Goal: Information Seeking & Learning: Find specific fact

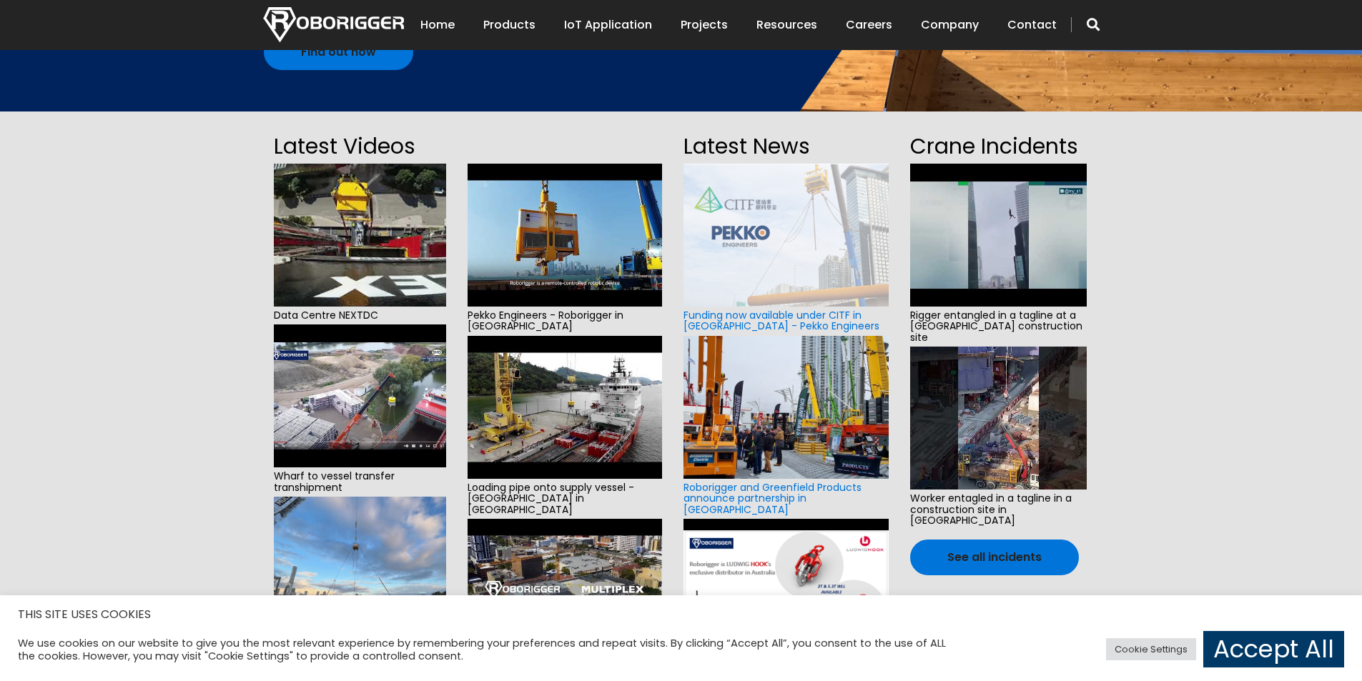
scroll to position [286, 0]
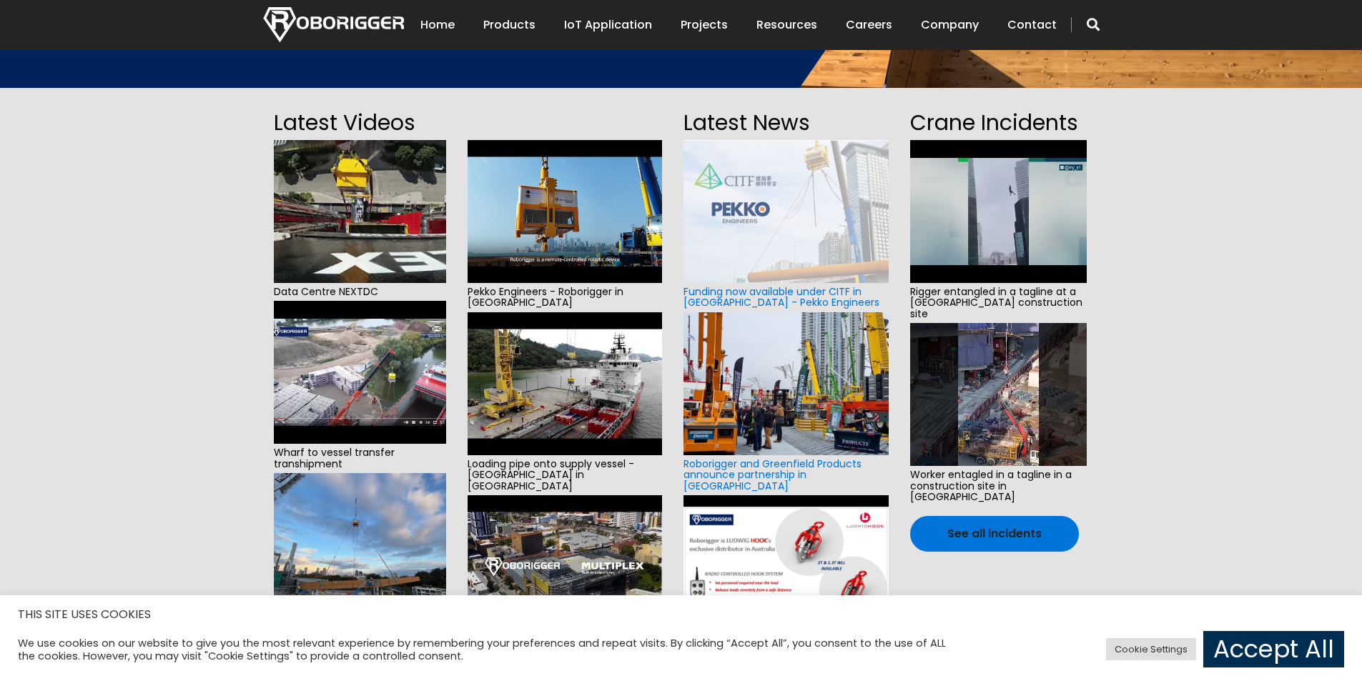
click at [1252, 637] on link "Accept All" at bounding box center [1273, 649] width 141 height 36
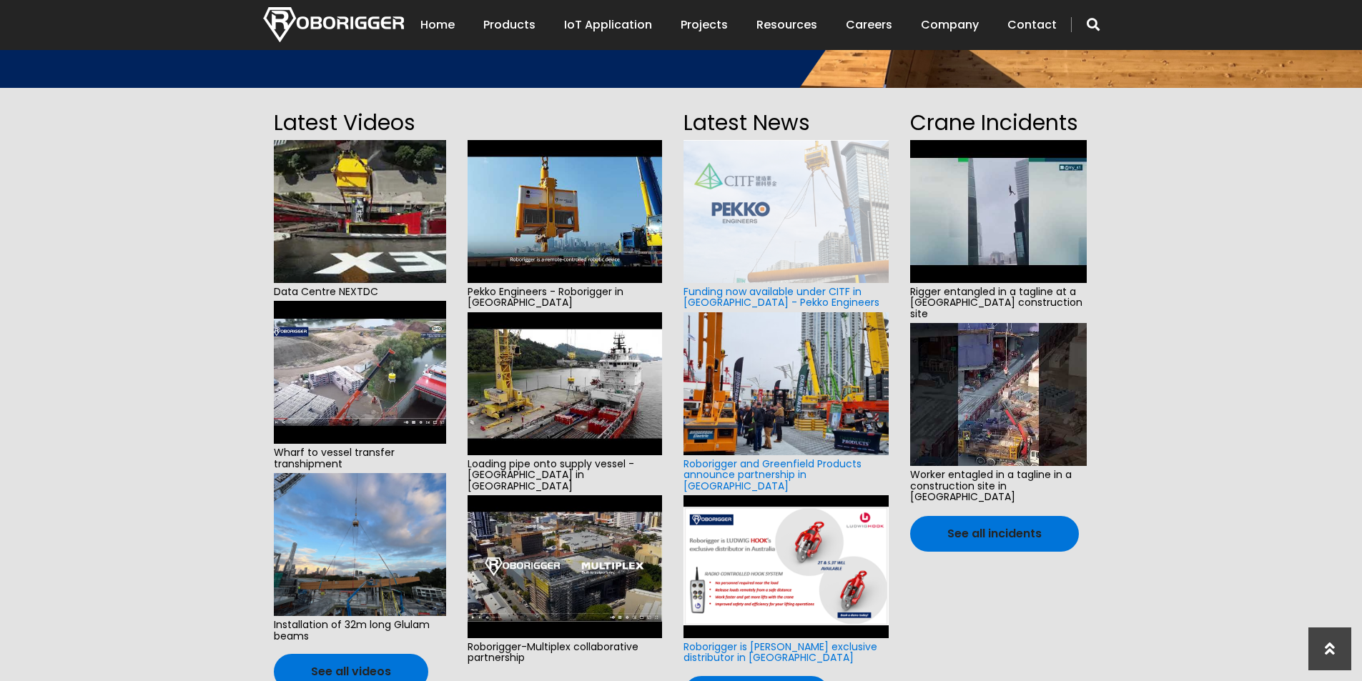
click at [1099, 29] on span "button" at bounding box center [1093, 24] width 13 height 14
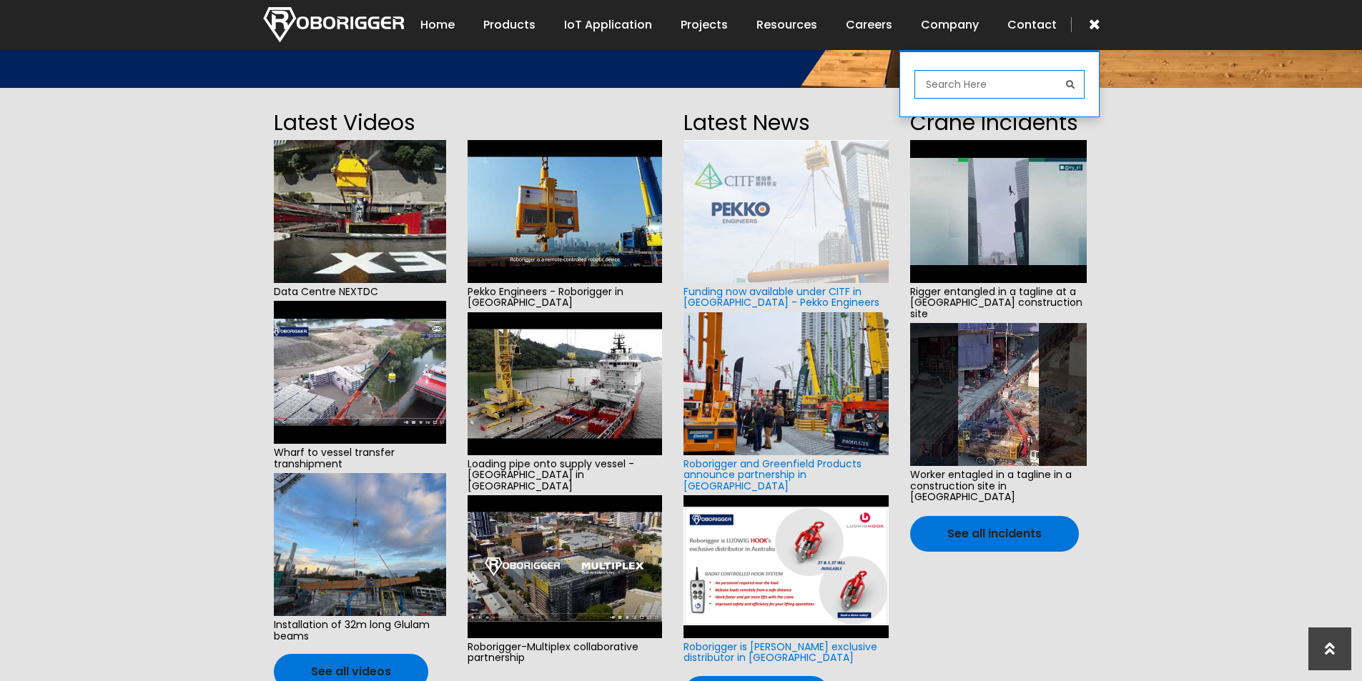
click at [993, 77] on input "search" at bounding box center [999, 84] width 170 height 29
type input "AR15"
click at [1056, 70] on button "submit" at bounding box center [1070, 84] width 29 height 29
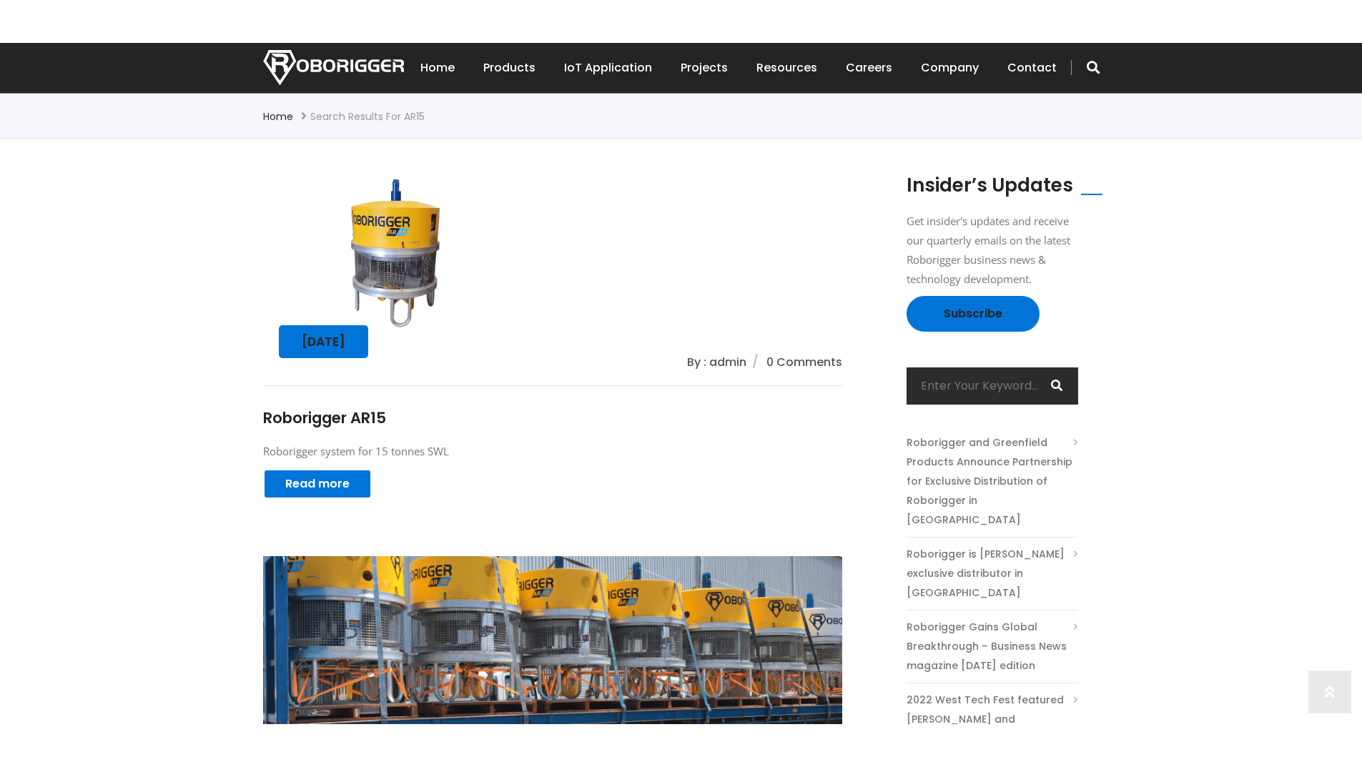
scroll to position [357, 0]
